Goal: Information Seeking & Learning: Learn about a topic

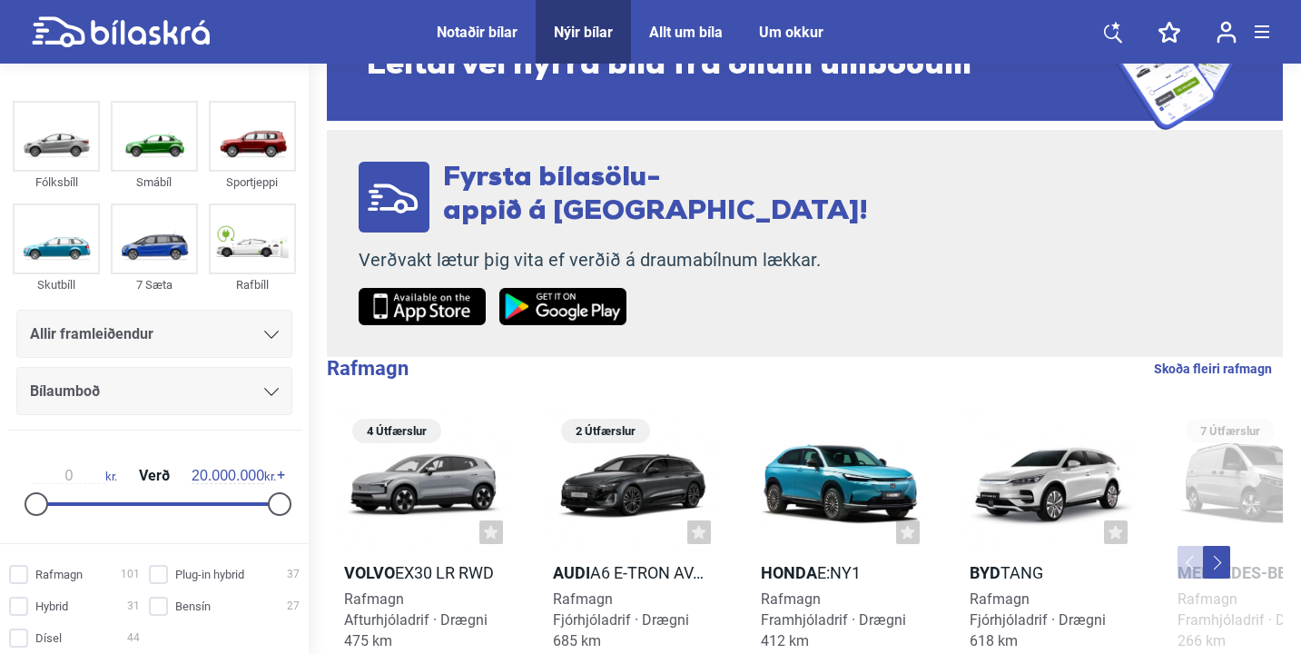
scroll to position [135, 0]
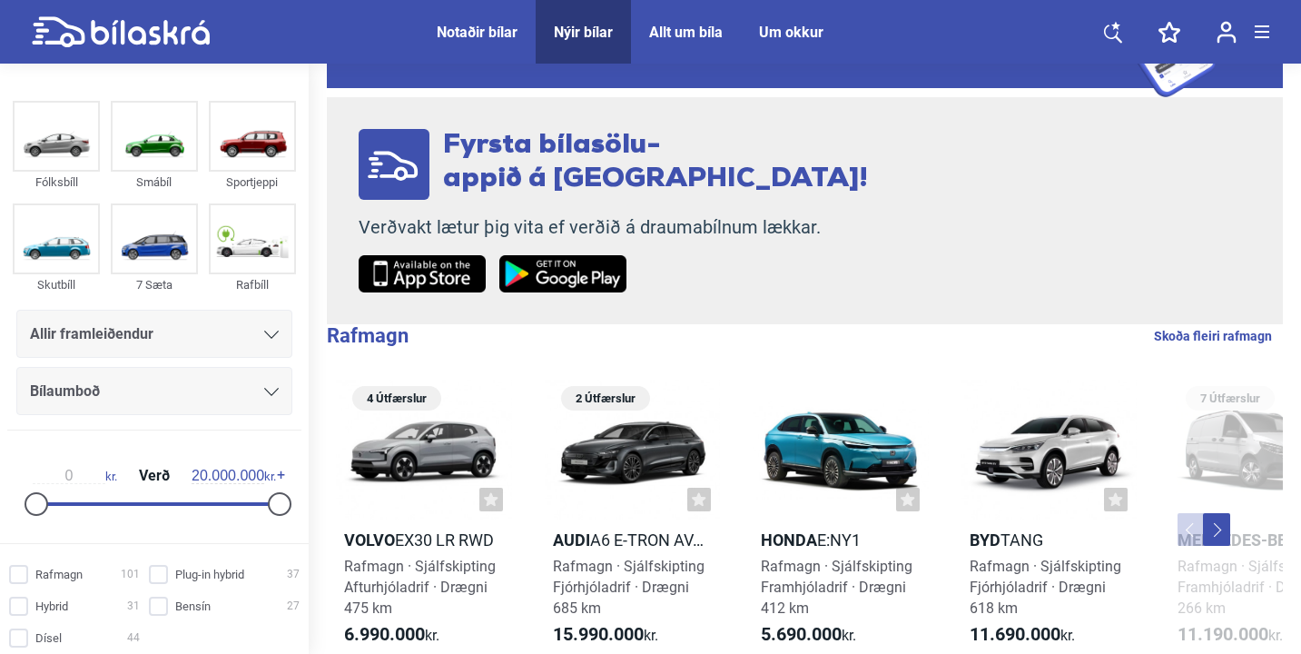
click at [118, 325] on span "Allir framleiðendur" at bounding box center [91, 333] width 123 height 25
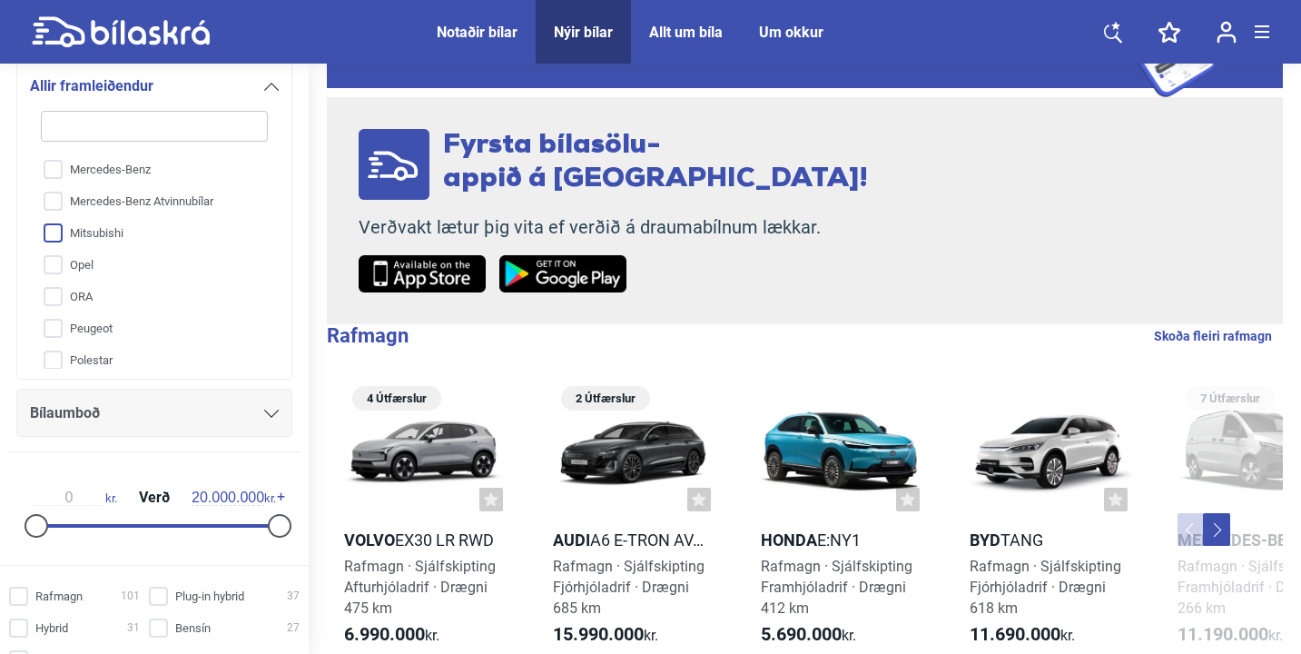
scroll to position [425, 0]
click at [98, 199] on input "Mercedes-Benz" at bounding box center [142, 188] width 229 height 32
checkbox input "true"
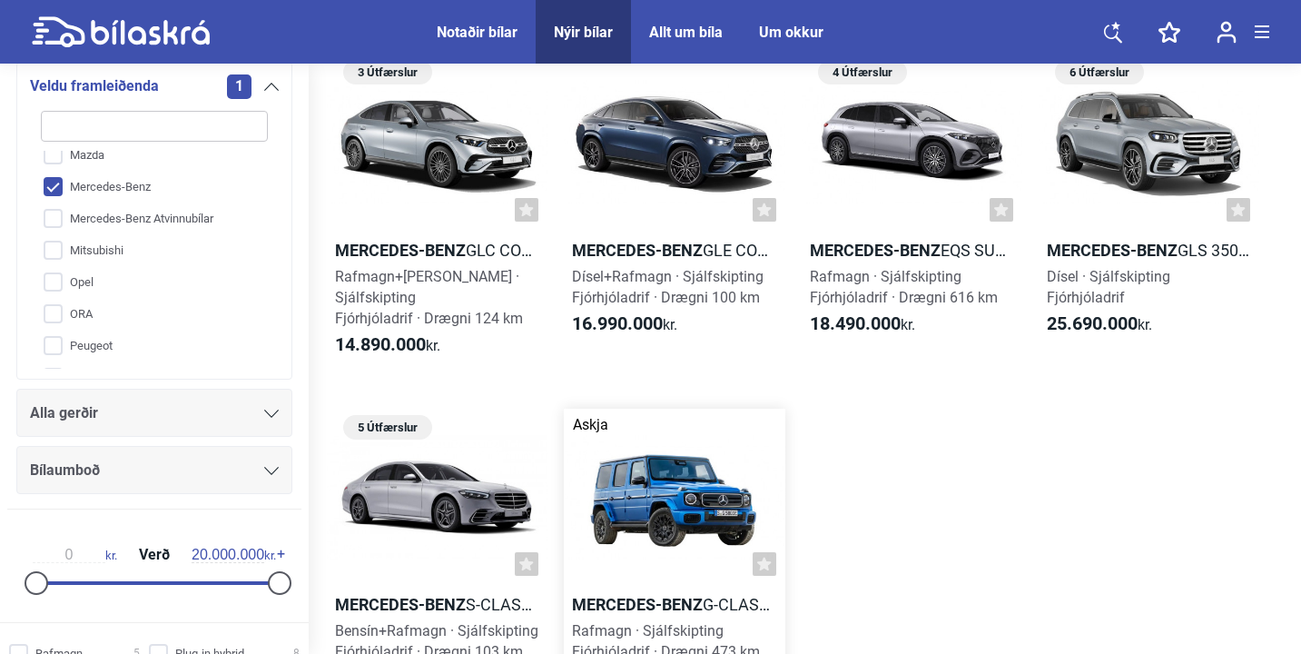
scroll to position [810, 0]
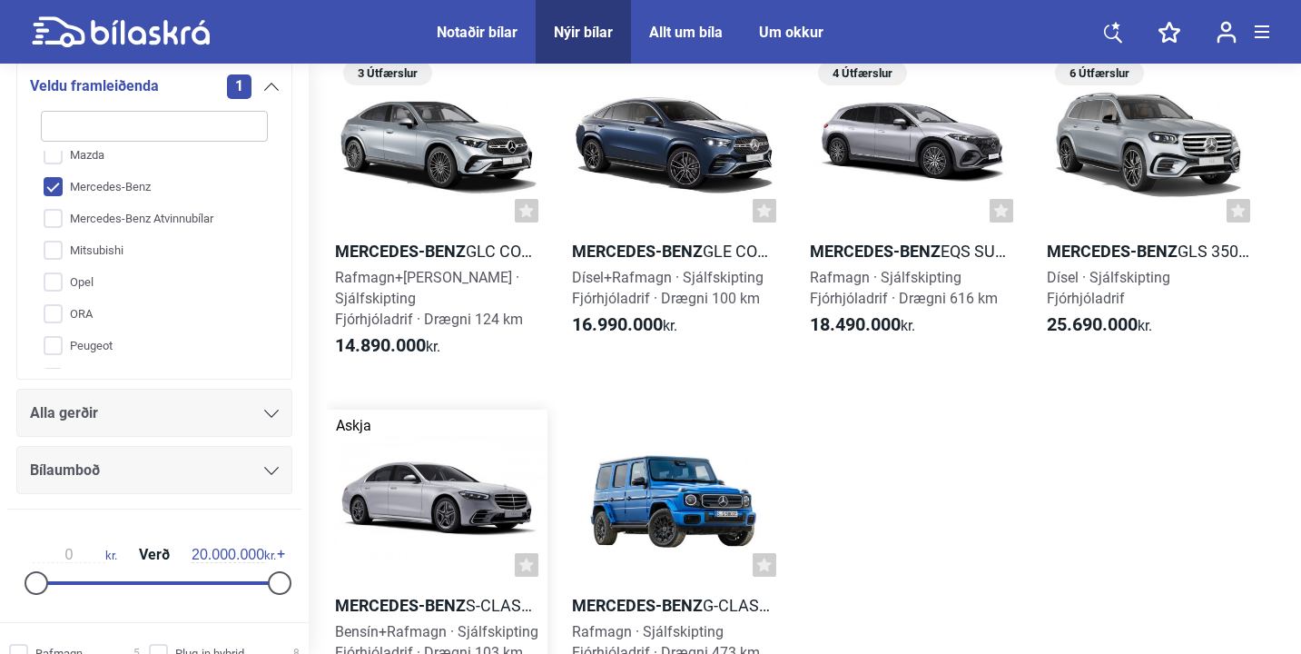
click at [487, 497] on div at bounding box center [437, 497] width 221 height 177
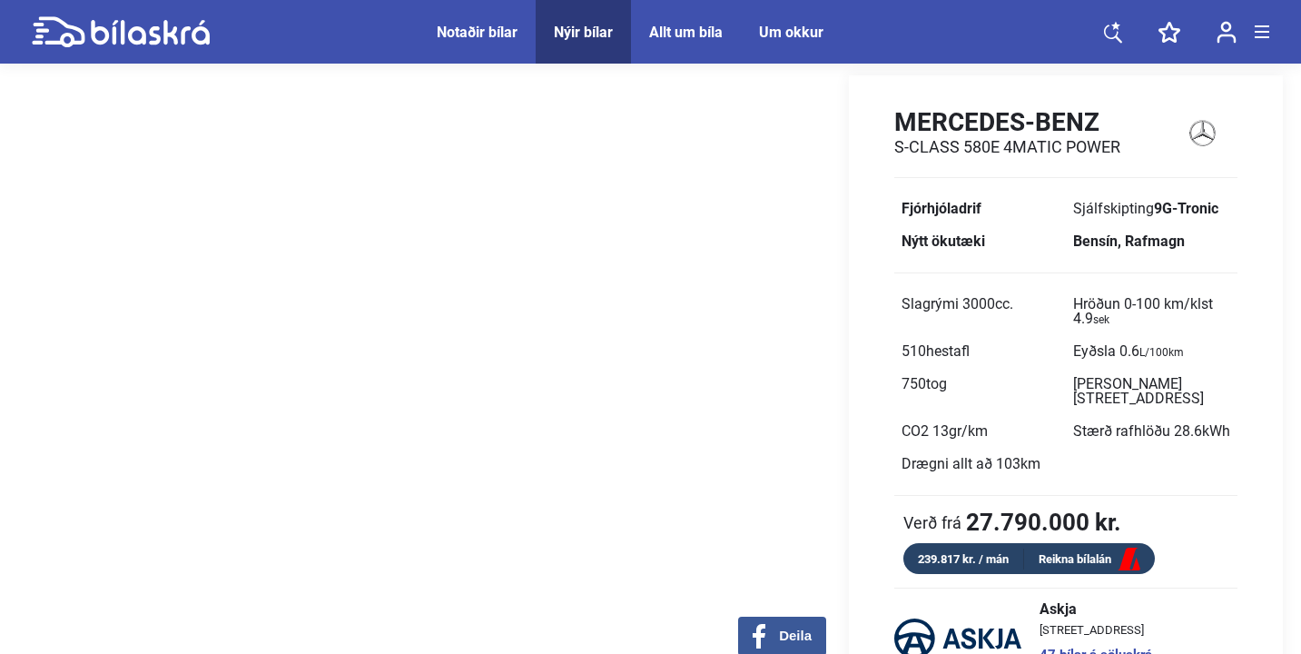
scroll to position [68, 0]
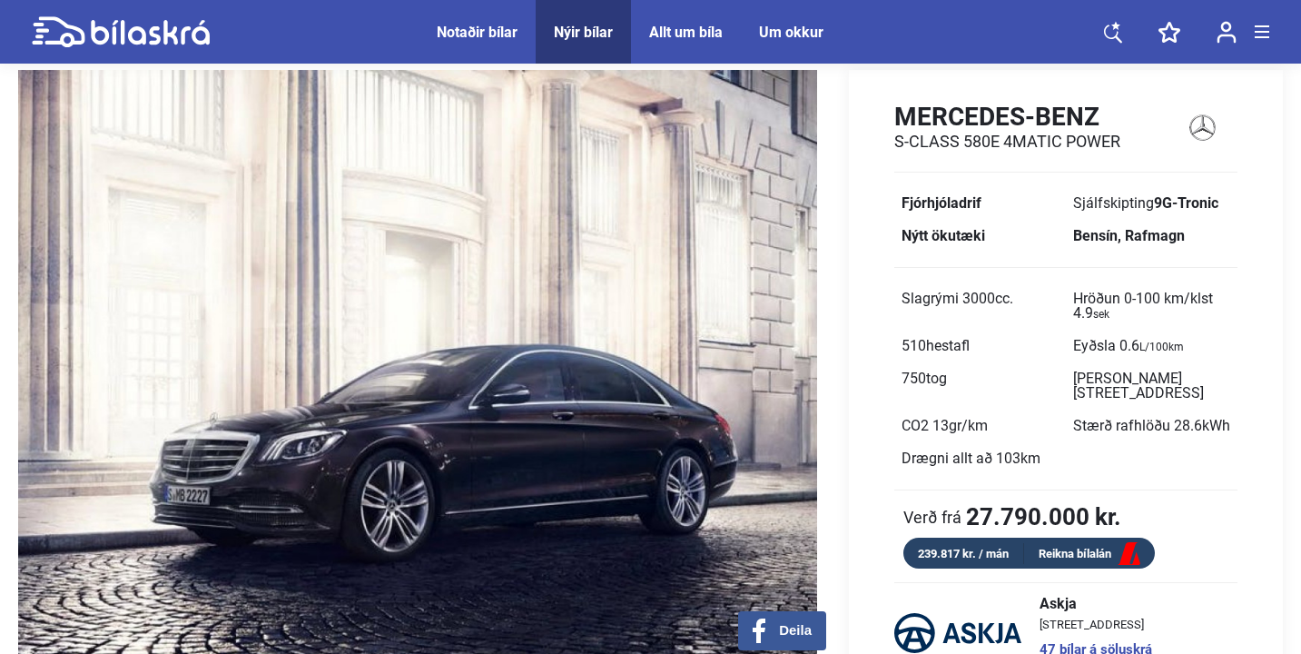
click at [1001, 507] on b "27.790.000 kr." at bounding box center [1043, 517] width 155 height 24
click at [906, 497] on div "Mercedes-Benz S-Class 580e 4MATIC Power Fjórhjóladrif Sjálfskipting 9G-Tronic N…" at bounding box center [1066, 335] width 434 height 467
click at [795, 453] on img at bounding box center [417, 367] width 799 height 595
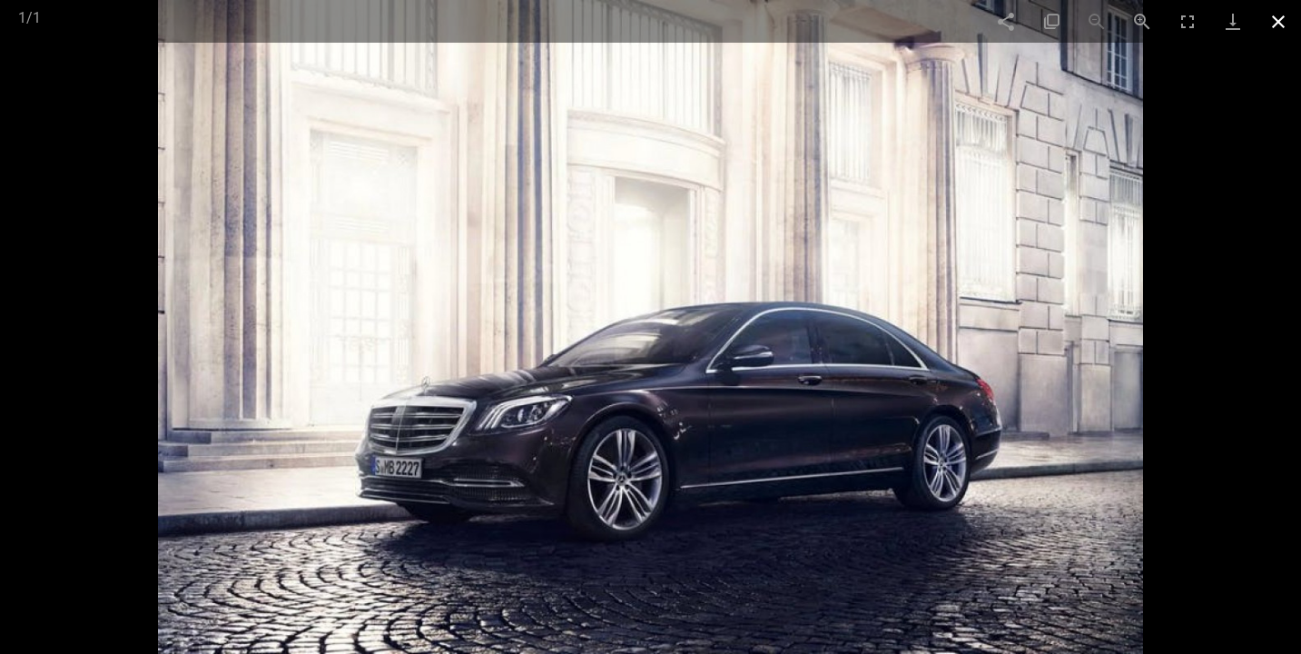
click at [1283, 24] on span at bounding box center [1277, 21] width 45 height 43
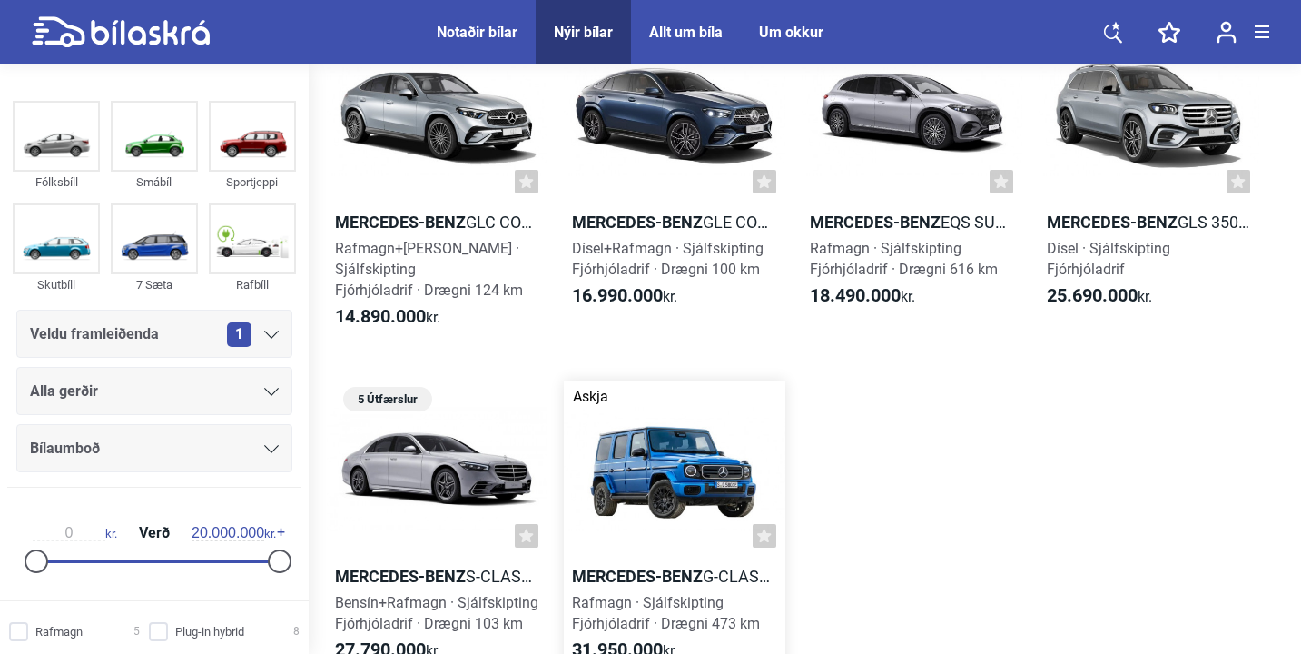
click at [676, 465] on div at bounding box center [674, 468] width 221 height 177
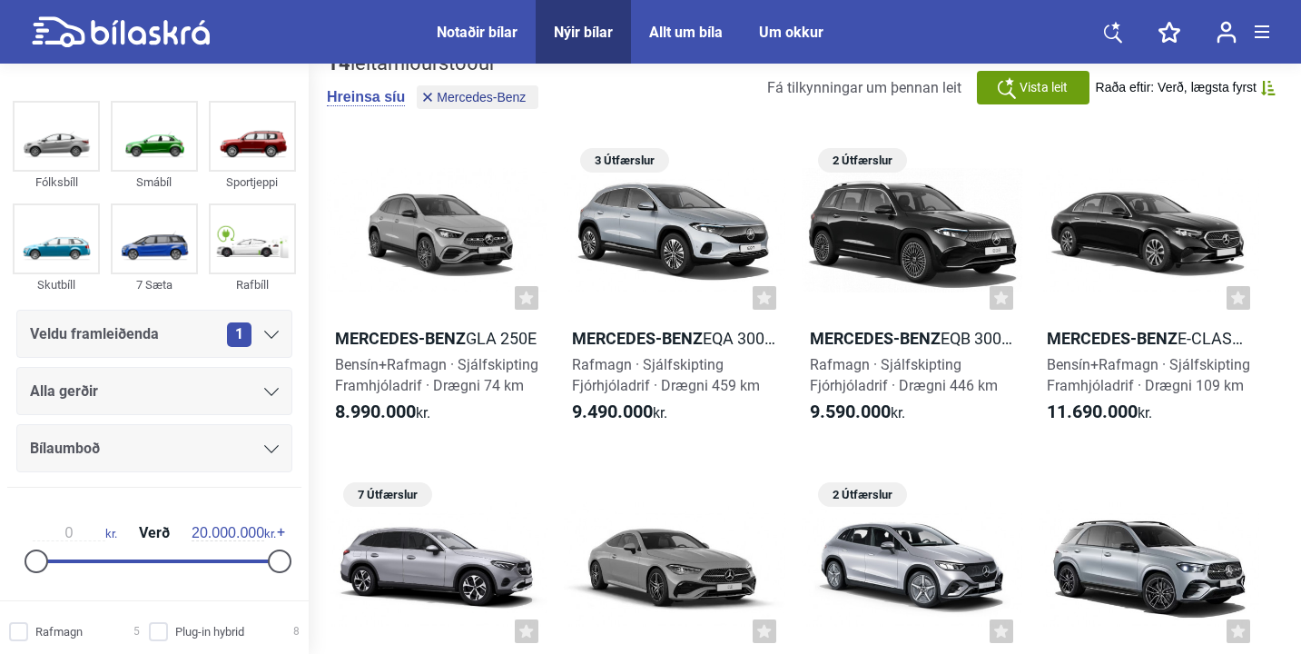
scroll to position [16, 0]
